Goal: Task Accomplishment & Management: Use online tool/utility

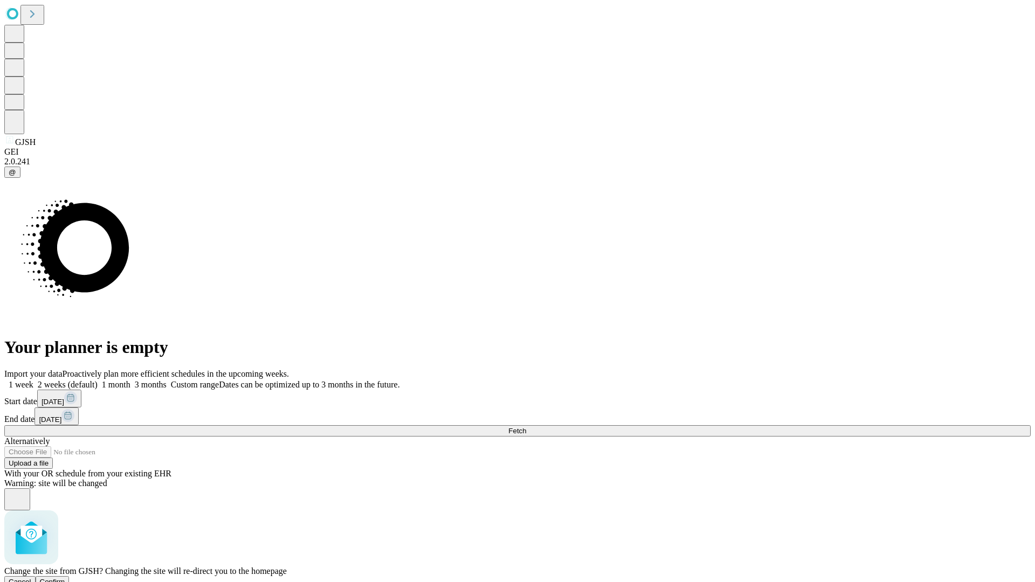
click at [65, 578] on span "Confirm" at bounding box center [52, 582] width 25 height 8
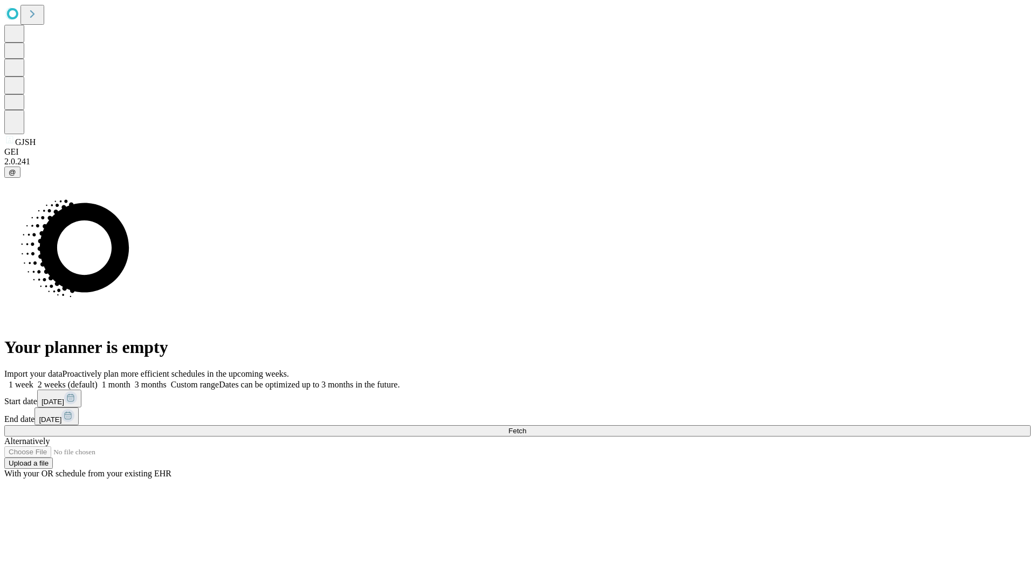
click at [33, 380] on label "1 week" at bounding box center [18, 384] width 29 height 9
click at [526, 427] on span "Fetch" at bounding box center [517, 431] width 18 height 8
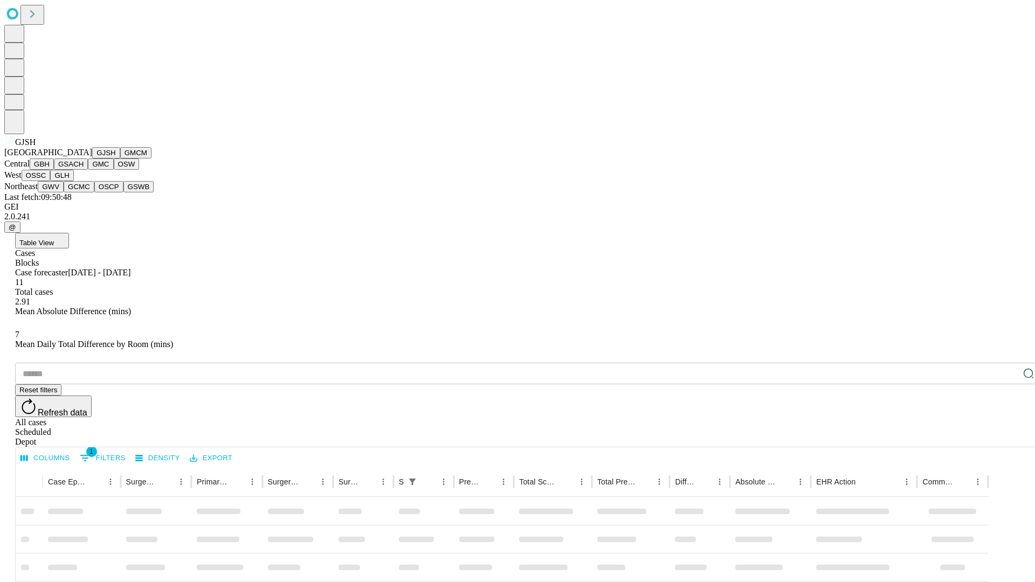
click at [120, 158] on button "GMCM" at bounding box center [135, 152] width 31 height 11
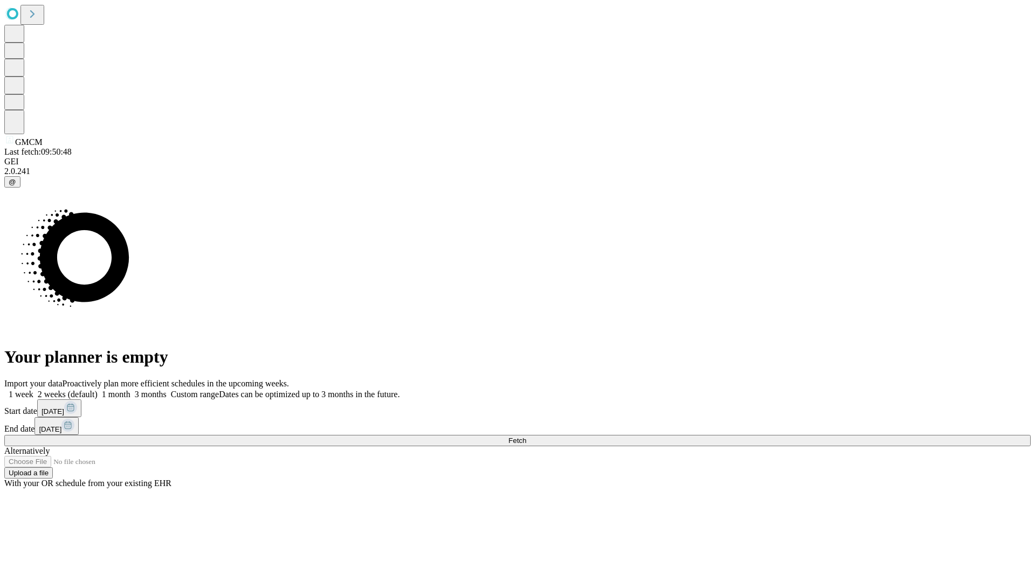
click at [33, 390] on label "1 week" at bounding box center [18, 394] width 29 height 9
click at [526, 437] on span "Fetch" at bounding box center [517, 441] width 18 height 8
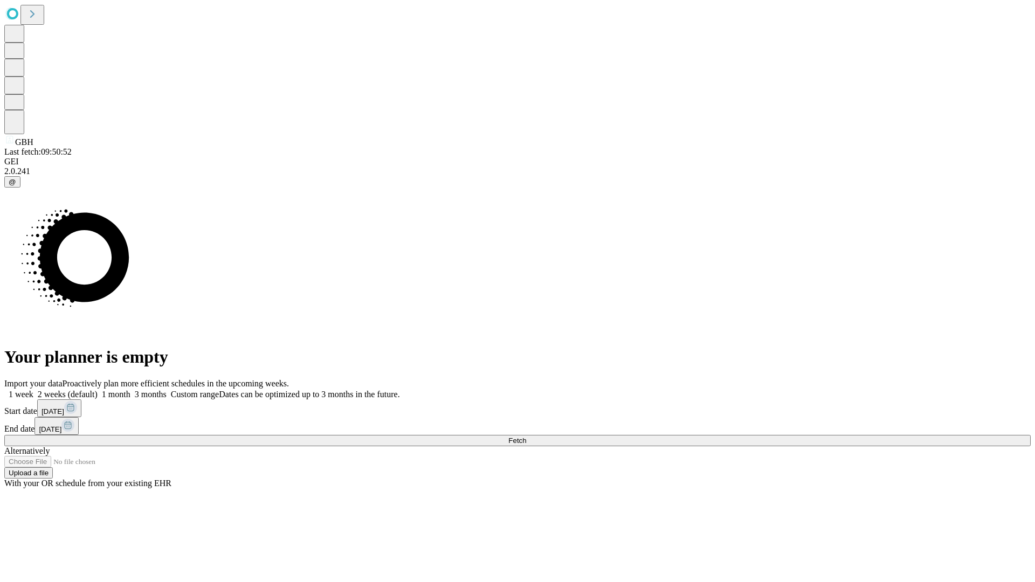
click at [33, 390] on label "1 week" at bounding box center [18, 394] width 29 height 9
click at [526, 437] on span "Fetch" at bounding box center [517, 441] width 18 height 8
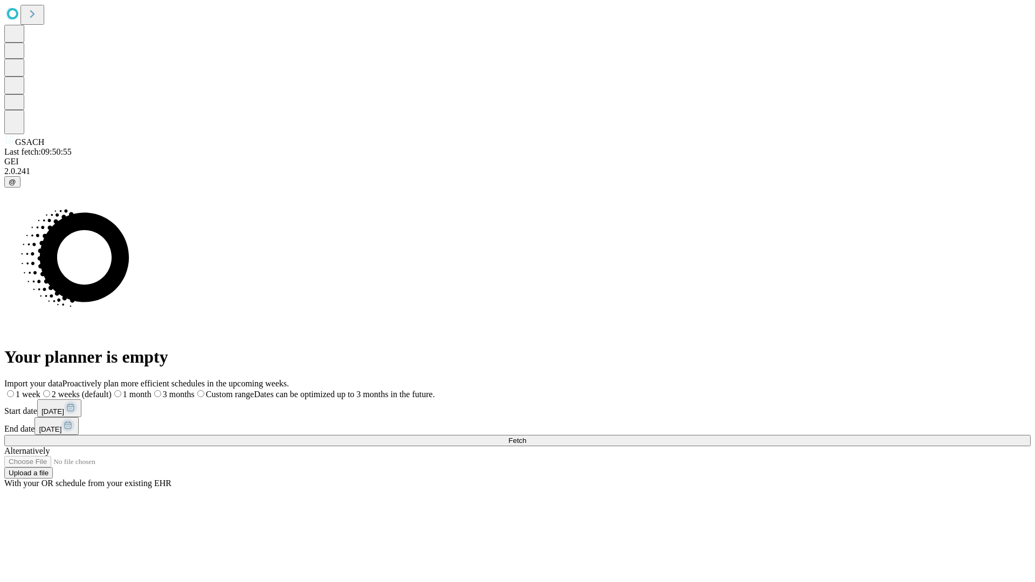
click at [40, 390] on label "1 week" at bounding box center [22, 394] width 36 height 9
click at [526, 437] on span "Fetch" at bounding box center [517, 441] width 18 height 8
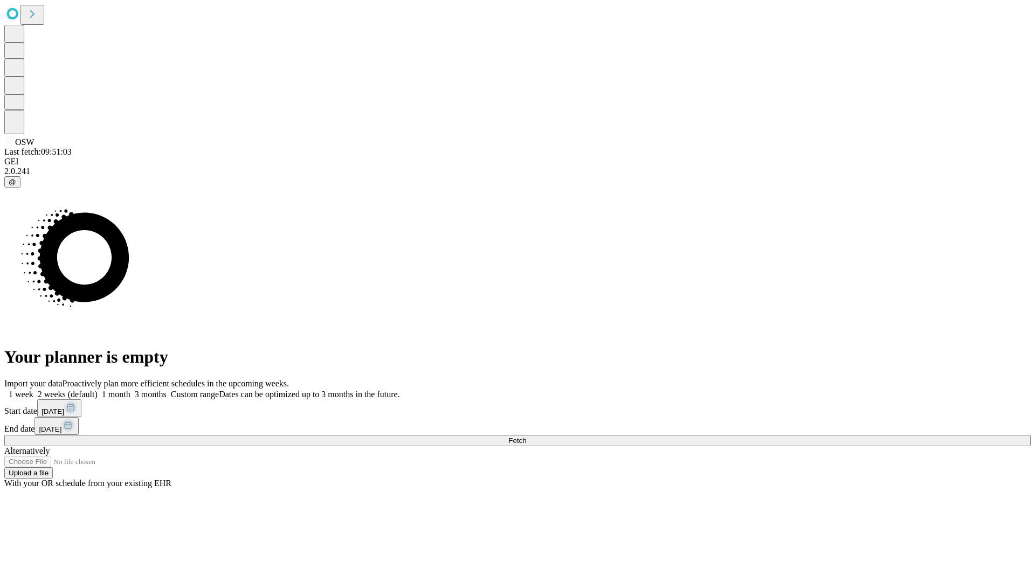
click at [33, 390] on label "1 week" at bounding box center [18, 394] width 29 height 9
click at [526, 437] on span "Fetch" at bounding box center [517, 441] width 18 height 8
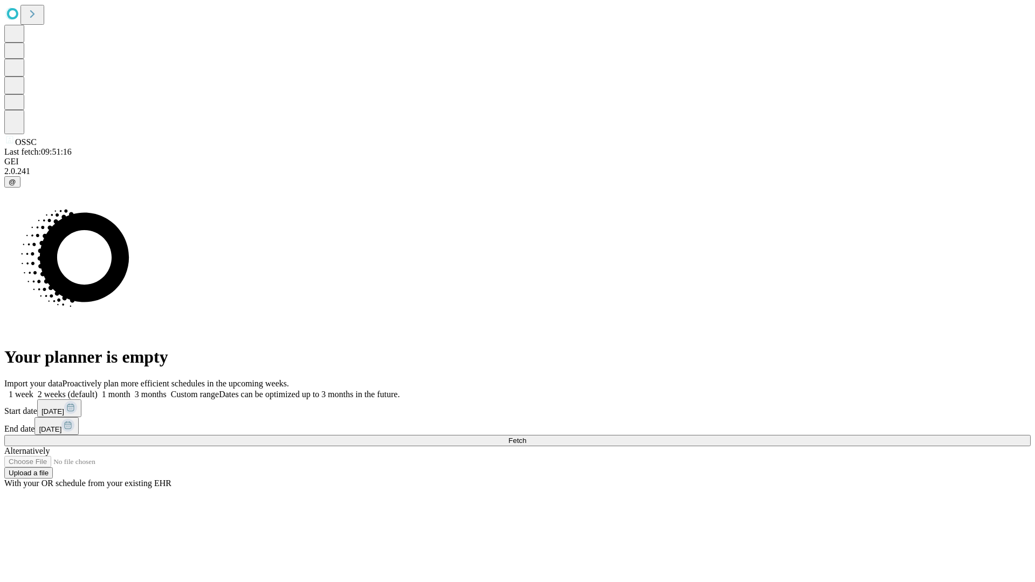
click at [526, 437] on span "Fetch" at bounding box center [517, 441] width 18 height 8
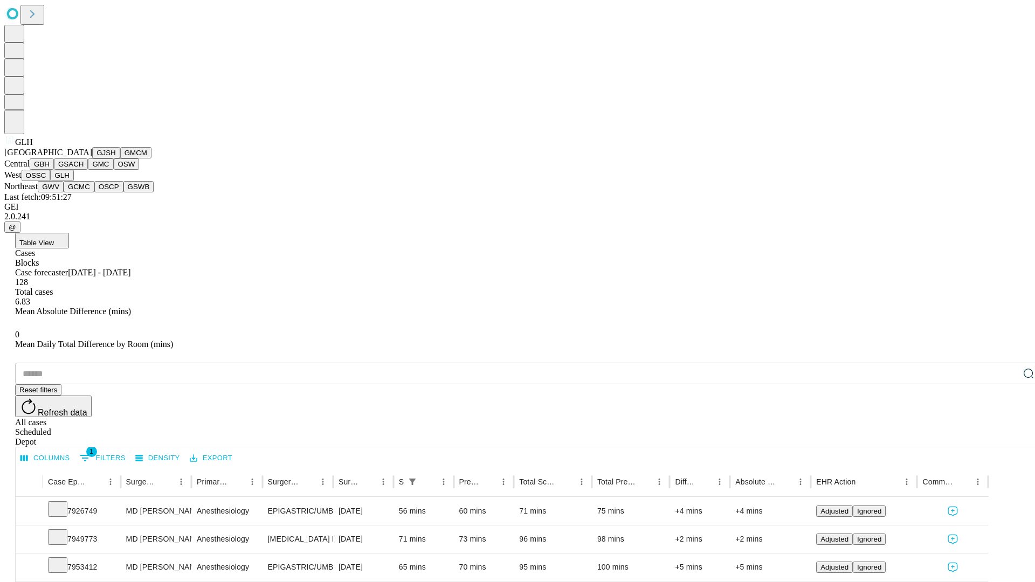
click at [64, 192] on button "GWV" at bounding box center [51, 186] width 26 height 11
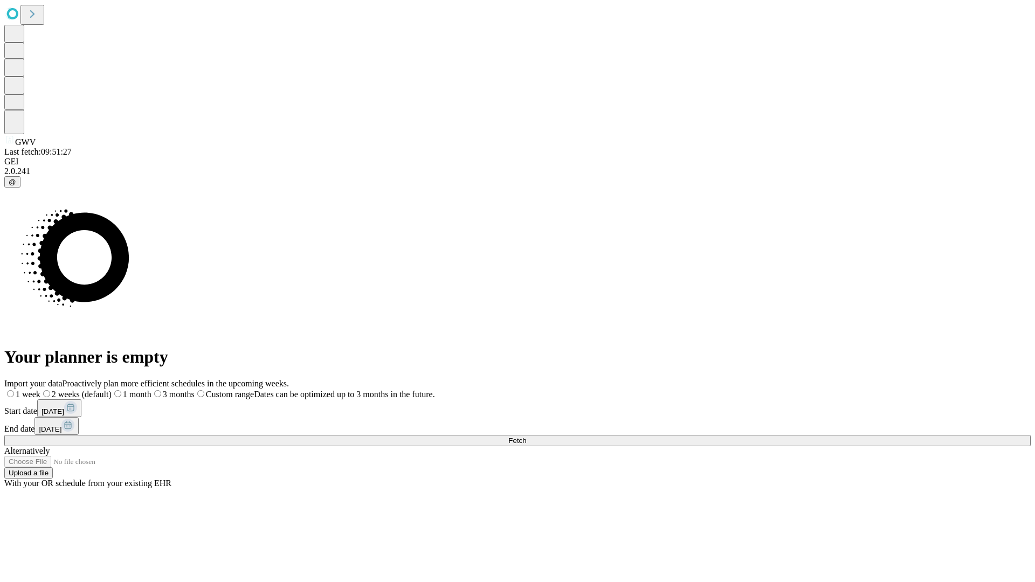
click at [40, 390] on label "1 week" at bounding box center [22, 394] width 36 height 9
click at [526, 437] on span "Fetch" at bounding box center [517, 441] width 18 height 8
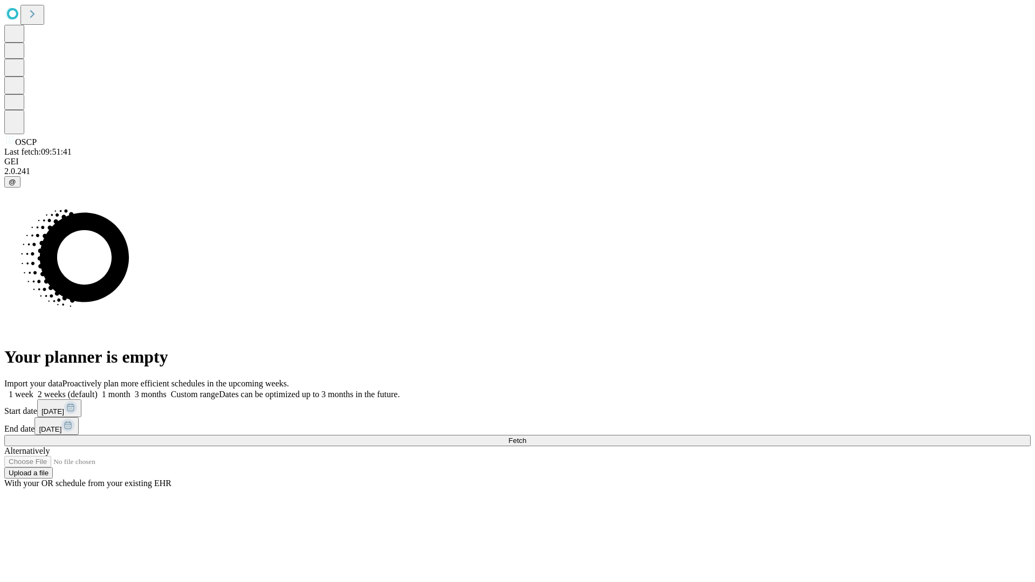
click at [33, 390] on label "1 week" at bounding box center [18, 394] width 29 height 9
click at [526, 437] on span "Fetch" at bounding box center [517, 441] width 18 height 8
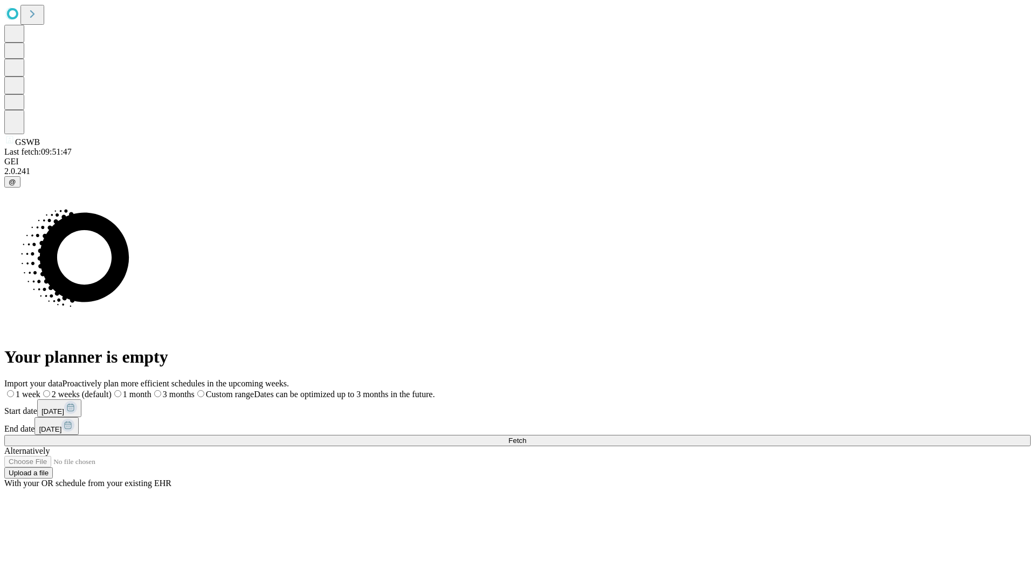
click at [526, 437] on span "Fetch" at bounding box center [517, 441] width 18 height 8
